Goal: Task Accomplishment & Management: Use online tool/utility

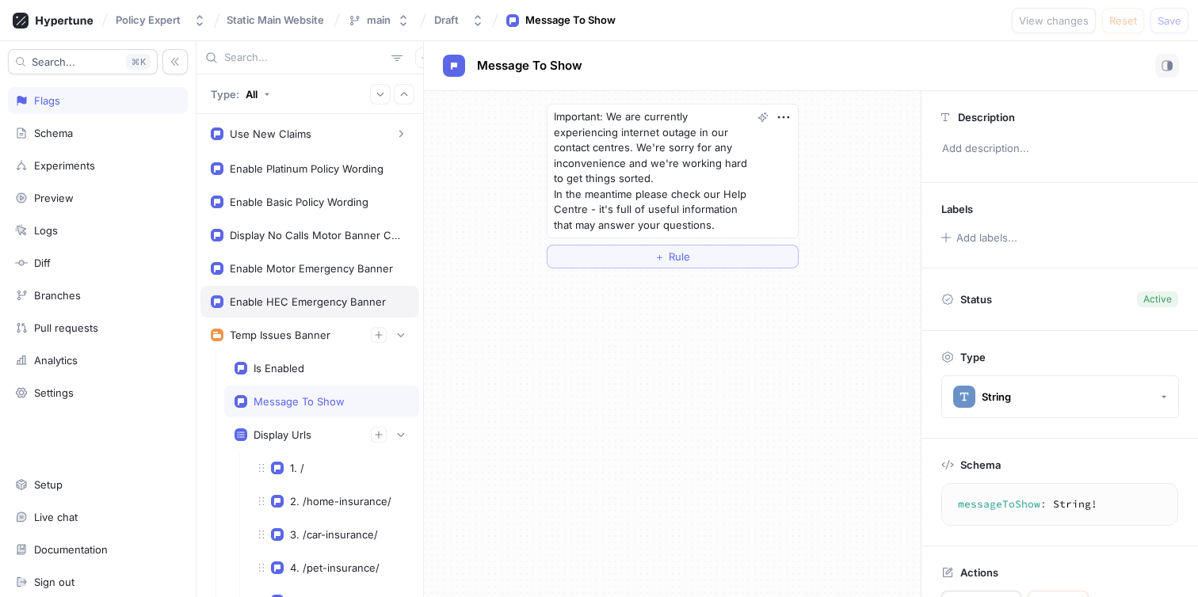
type textarea "x"
click at [276, 305] on div "Enable HEC Emergency Banner" at bounding box center [308, 301] width 156 height 13
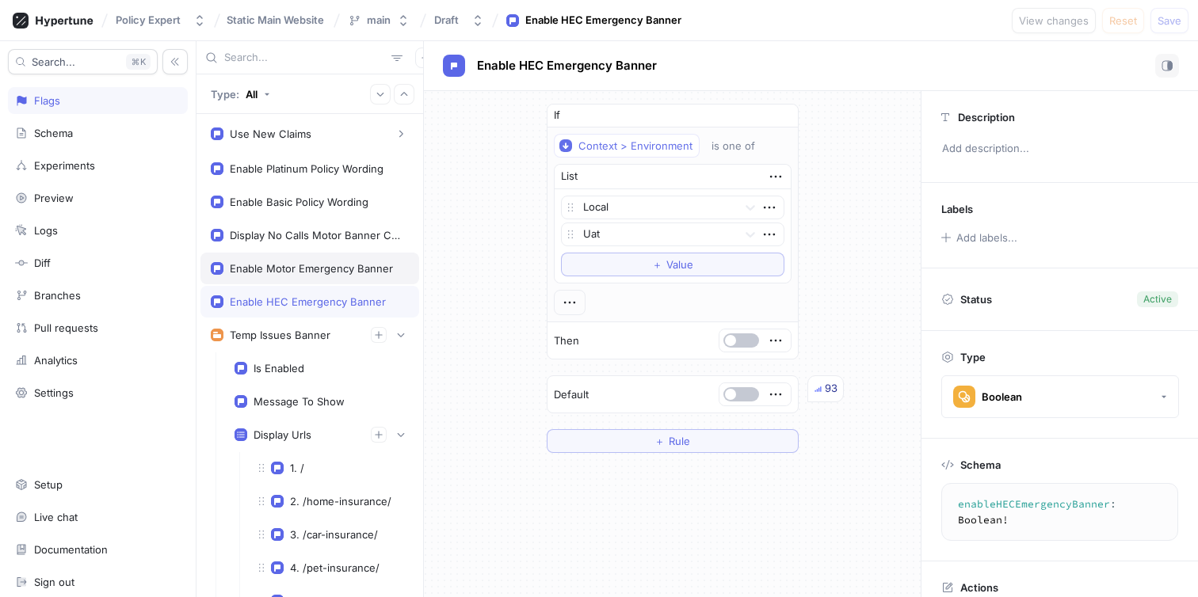
click at [289, 263] on div "Enable Motor Emergency Banner" at bounding box center [311, 268] width 163 height 13
click at [282, 299] on div "Enable HEC Emergency Banner" at bounding box center [308, 301] width 156 height 13
click at [730, 394] on button "button" at bounding box center [741, 394] width 36 height 14
click at [1170, 19] on span "Save" at bounding box center [1169, 21] width 24 height 10
click at [730, 393] on button "button" at bounding box center [741, 394] width 36 height 14
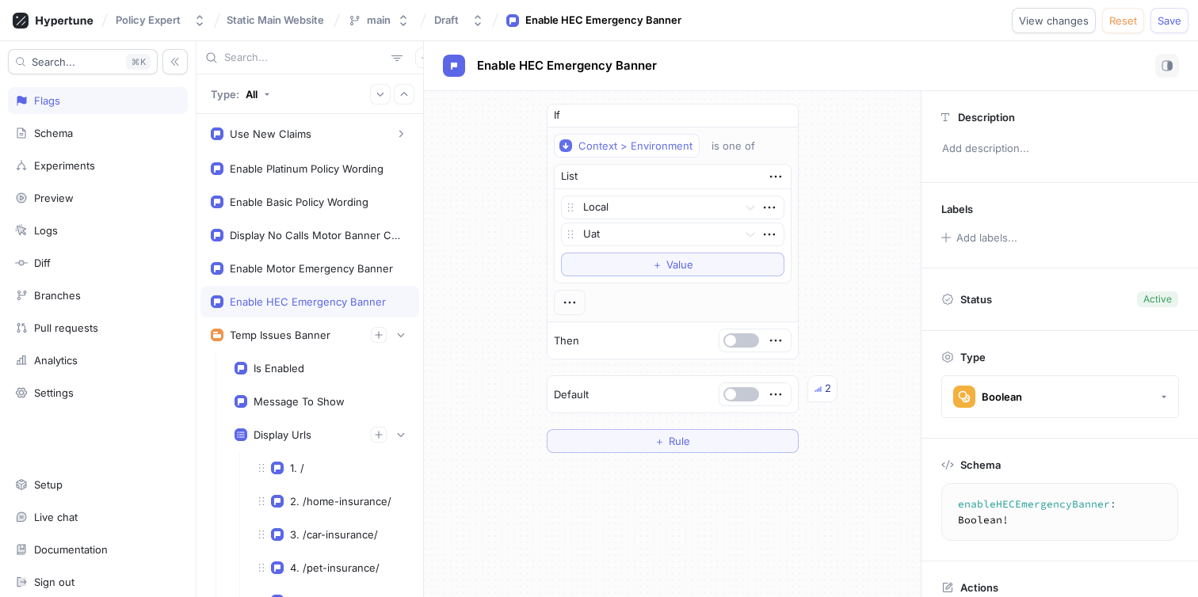
click at [1172, 23] on span "Save" at bounding box center [1169, 21] width 24 height 10
click at [729, 334] on button "button" at bounding box center [741, 340] width 36 height 14
click at [1162, 22] on span "Save" at bounding box center [1169, 21] width 24 height 10
click at [901, 61] on div "Enable HEC Emergency Banner" at bounding box center [811, 66] width 736 height 24
click at [736, 343] on button "button" at bounding box center [741, 340] width 36 height 14
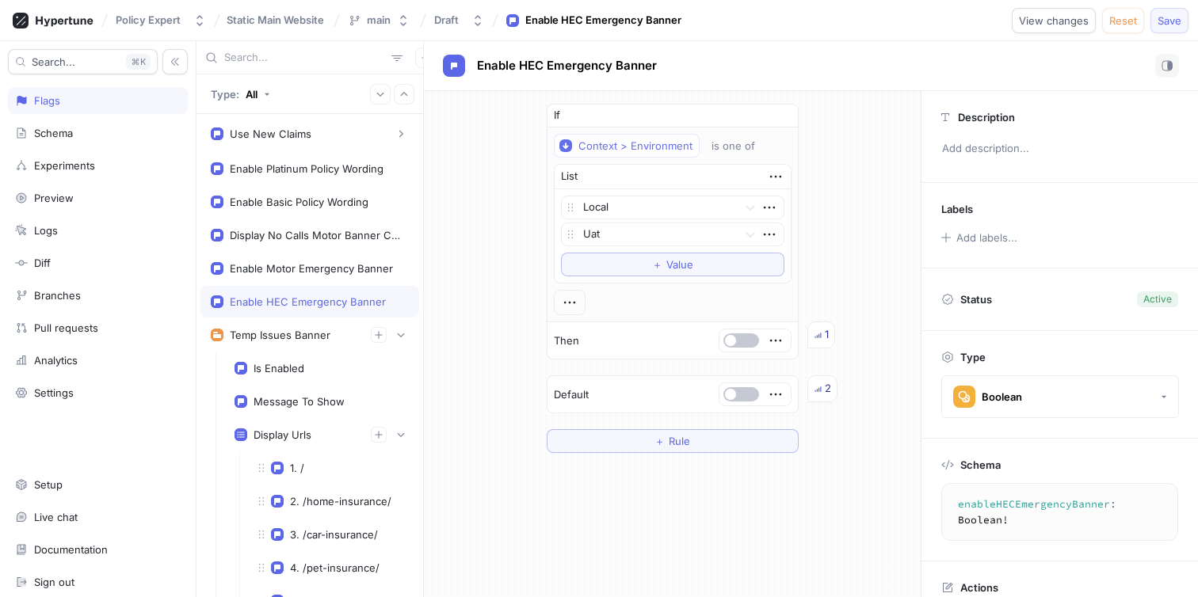
click at [1161, 19] on span "Save" at bounding box center [1169, 21] width 24 height 10
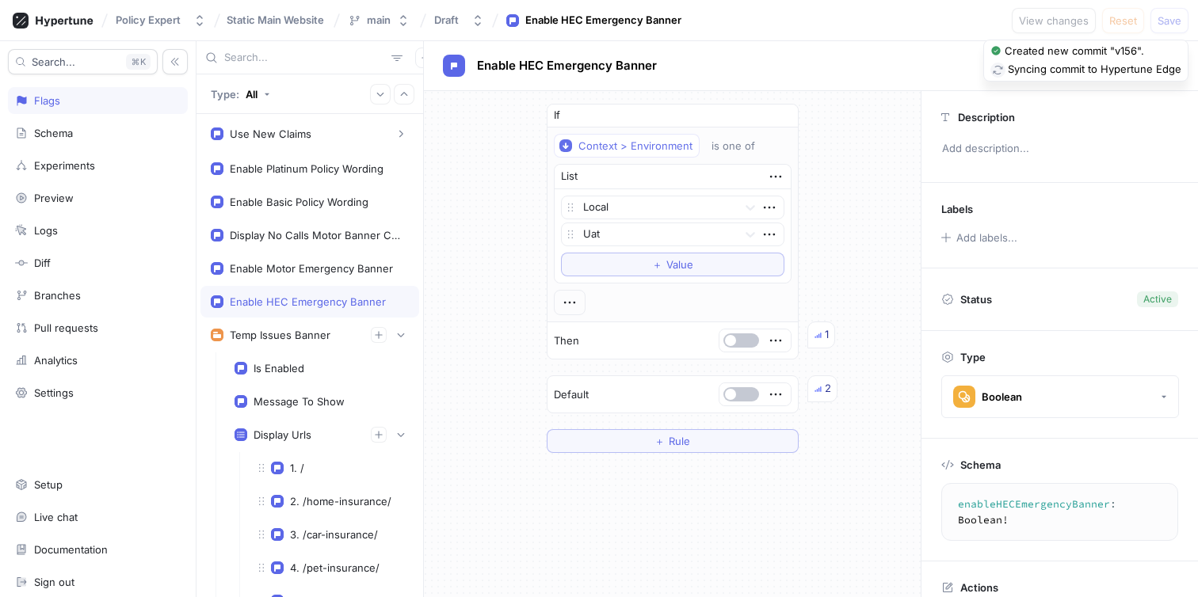
click at [900, 67] on div "Enable HEC Emergency Banner" at bounding box center [811, 66] width 736 height 24
click at [840, 70] on div "Enable HEC Emergency Banner" at bounding box center [811, 66] width 736 height 24
